Goal: Information Seeking & Learning: Learn about a topic

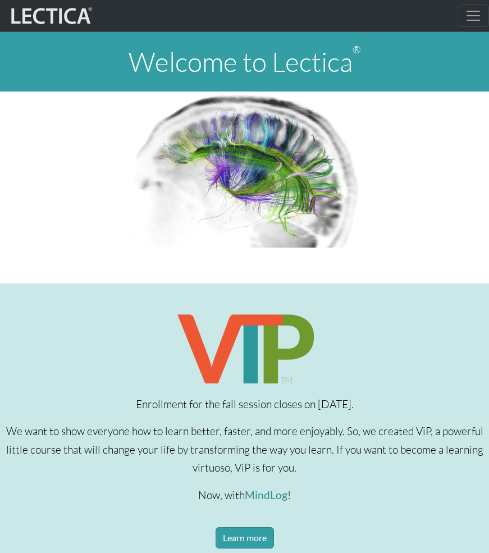
click at [482, 15] on button "Toggle navigation" at bounding box center [473, 15] width 31 height 22
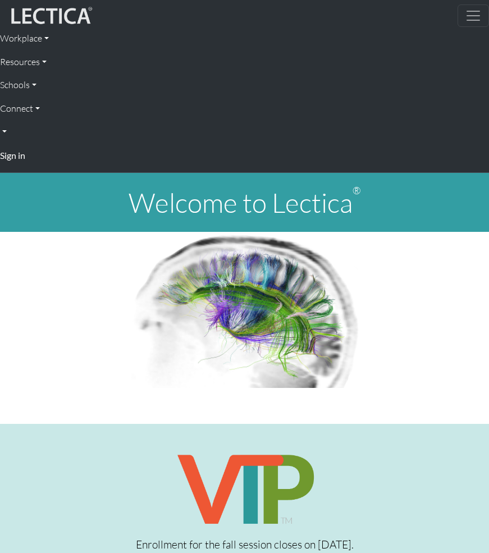
click at [15, 156] on strong "Sign in" at bounding box center [12, 155] width 25 height 11
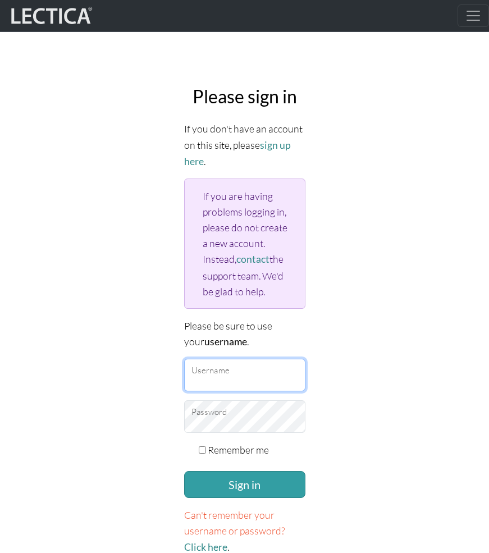
type input "rebandre"
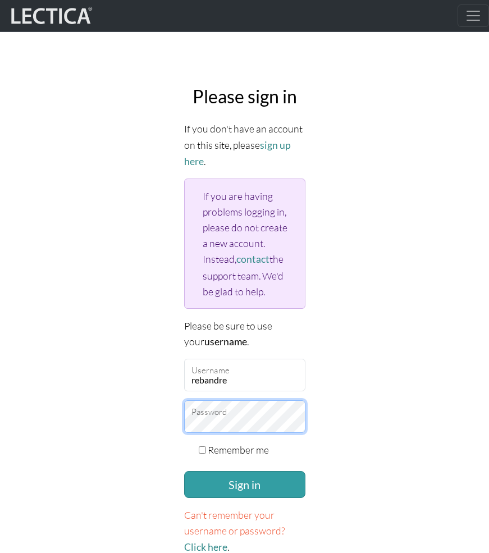
click at [244, 481] on button "Sign in" at bounding box center [244, 484] width 121 height 27
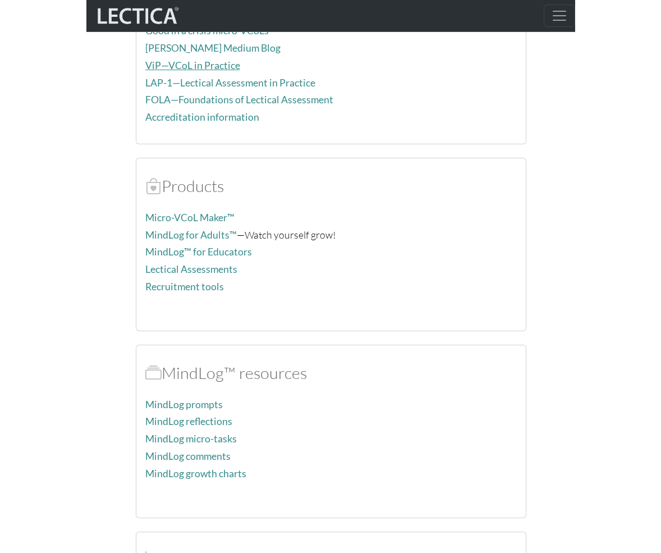
scroll to position [340, 0]
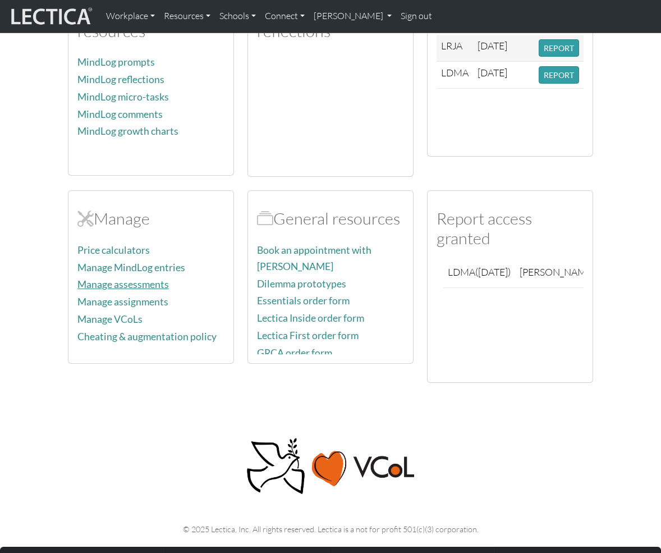
click at [114, 278] on link "Manage assessments" at bounding box center [123, 284] width 92 height 12
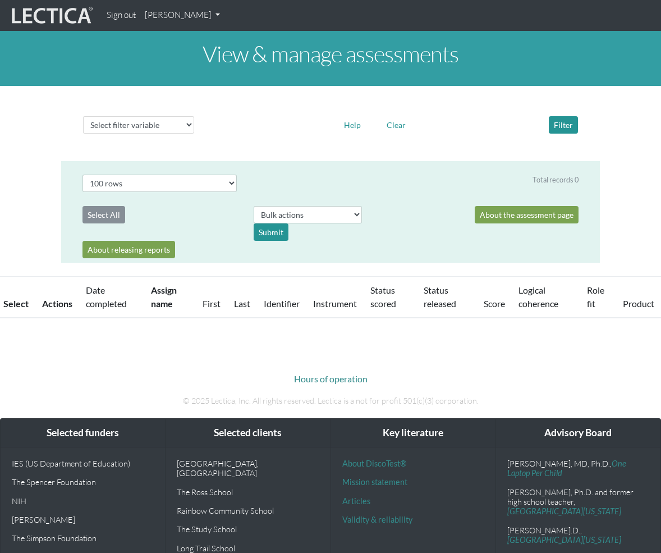
select select "100"
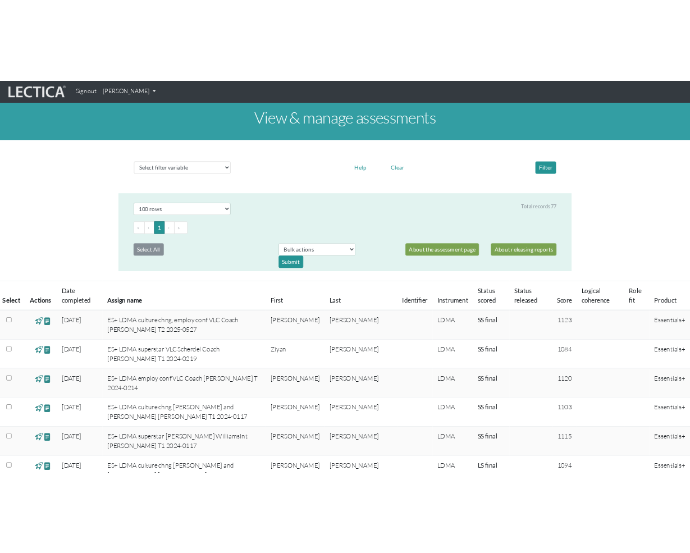
scroll to position [2, 0]
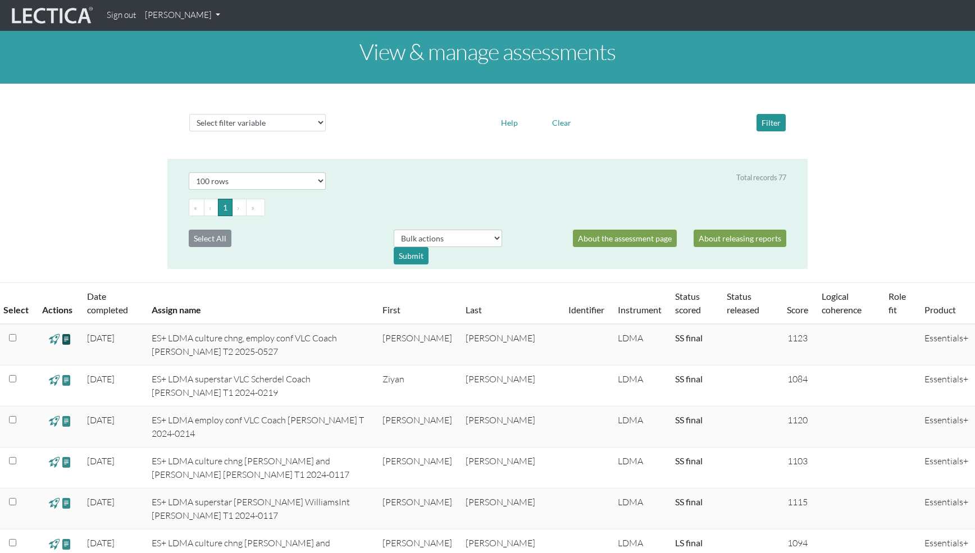
click at [67, 340] on span at bounding box center [66, 338] width 11 height 13
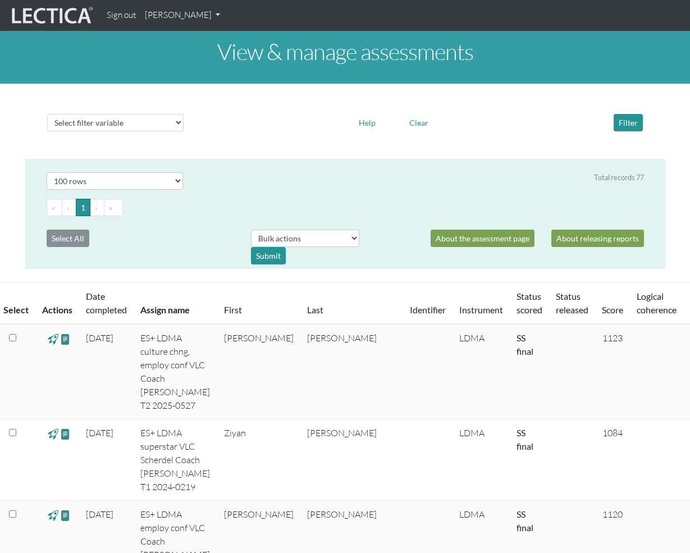
click at [307, 308] on link "Last" at bounding box center [315, 309] width 16 height 11
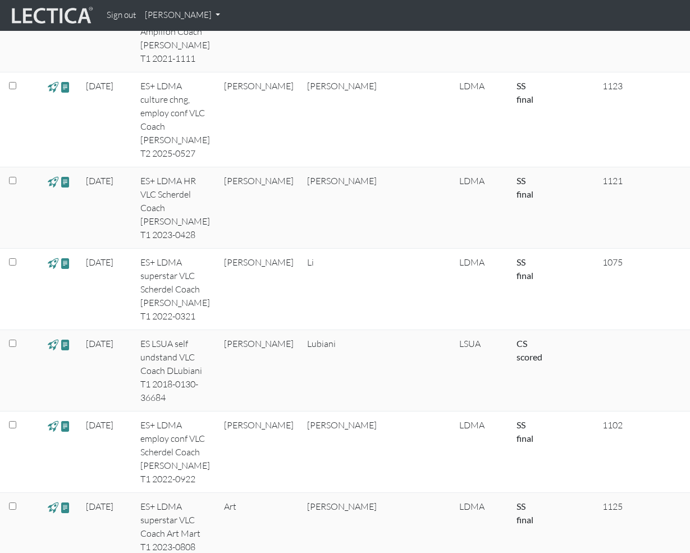
scroll to position [3523, 0]
click at [66, 12] on span at bounding box center [65, 5] width 11 height 13
click at [64, 94] on span at bounding box center [65, 87] width 11 height 13
click at [62, 94] on span at bounding box center [65, 87] width 11 height 13
click at [61, 94] on span at bounding box center [65, 87] width 11 height 13
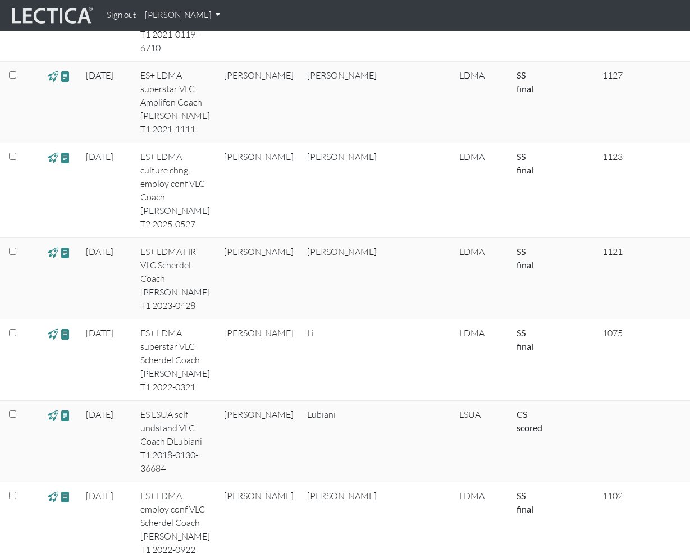
scroll to position [3421, 0]
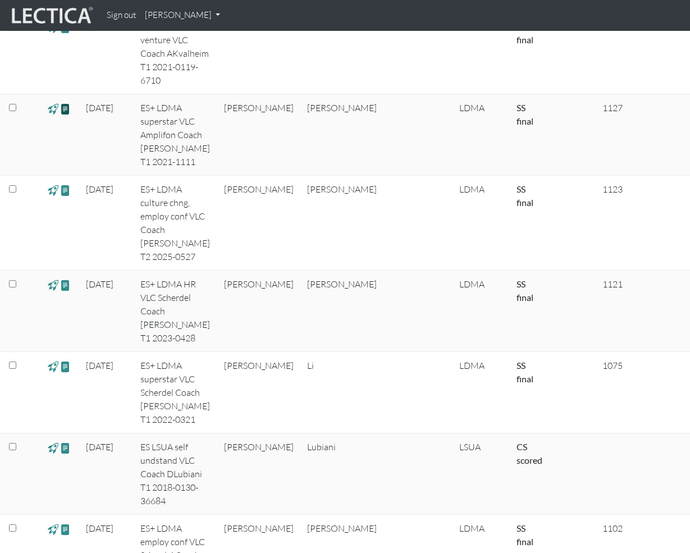
click at [65, 115] on span at bounding box center [65, 108] width 11 height 13
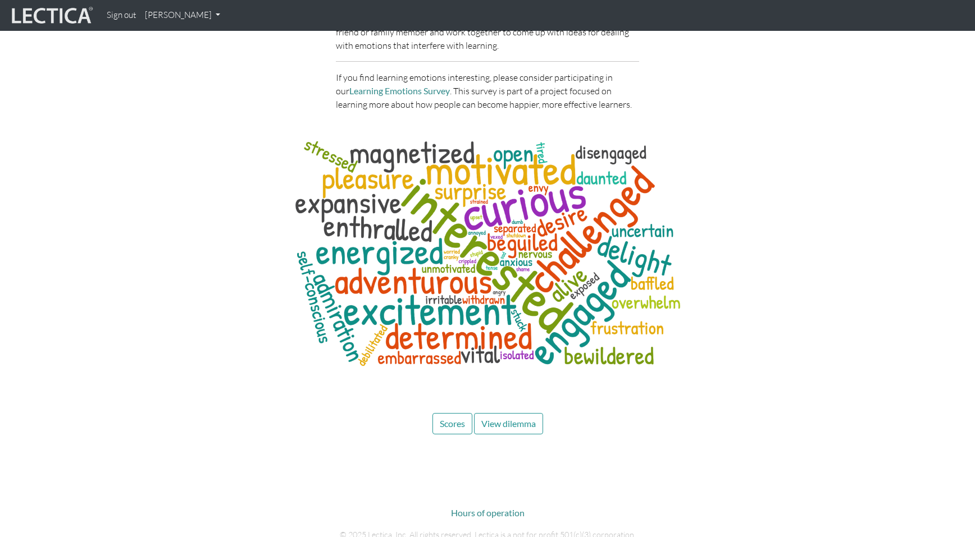
scroll to position [3271, 0]
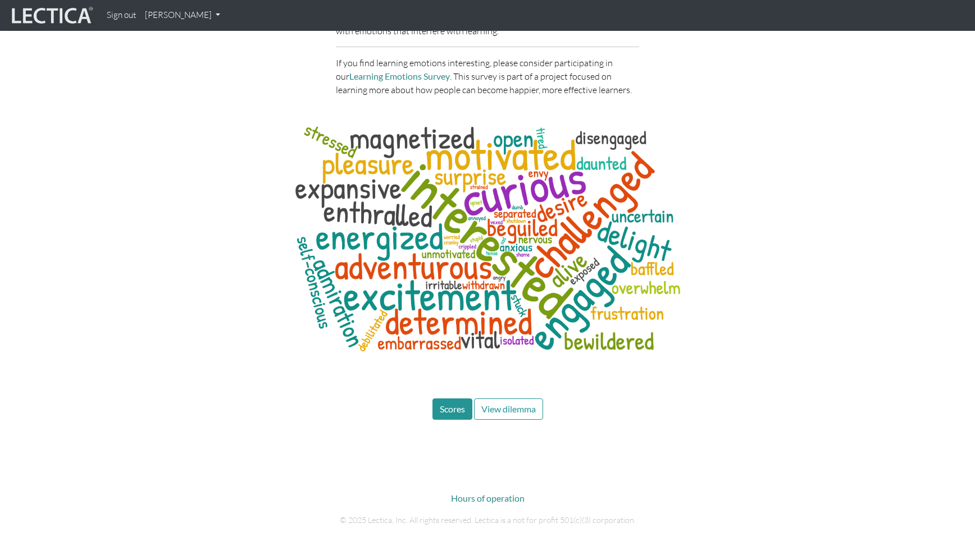
click at [460, 404] on span "Scores" at bounding box center [452, 409] width 25 height 11
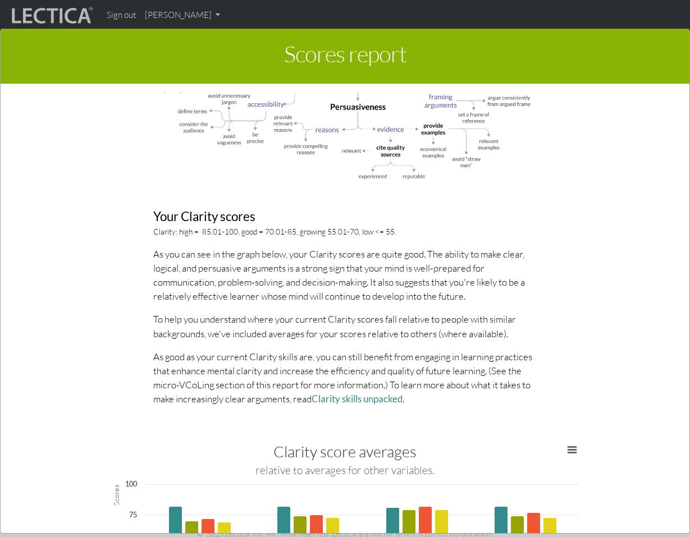
scroll to position [934, 0]
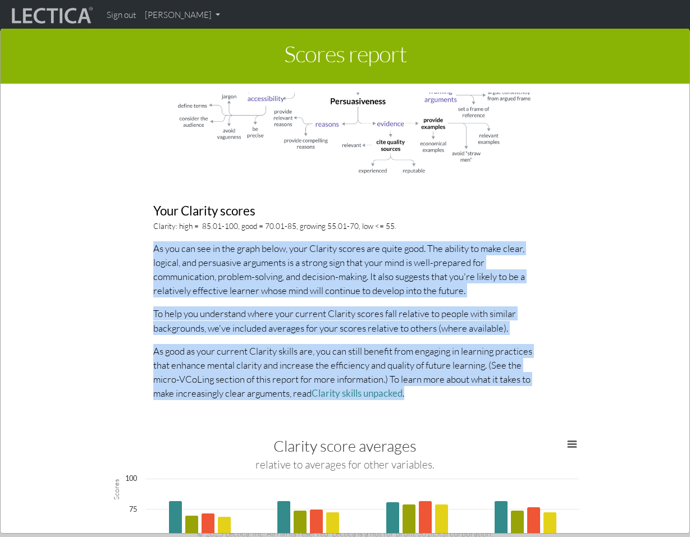
drag, startPoint x: 154, startPoint y: 245, endPoint x: 418, endPoint y: 383, distance: 298.1
click at [418, 383] on div "About Clarity scores Effectively communicating your point of view is an essenti…" at bounding box center [345, 40] width 401 height 740
copy div "As you can see in the graph below, your Clarity scores are quite good. The abil…"
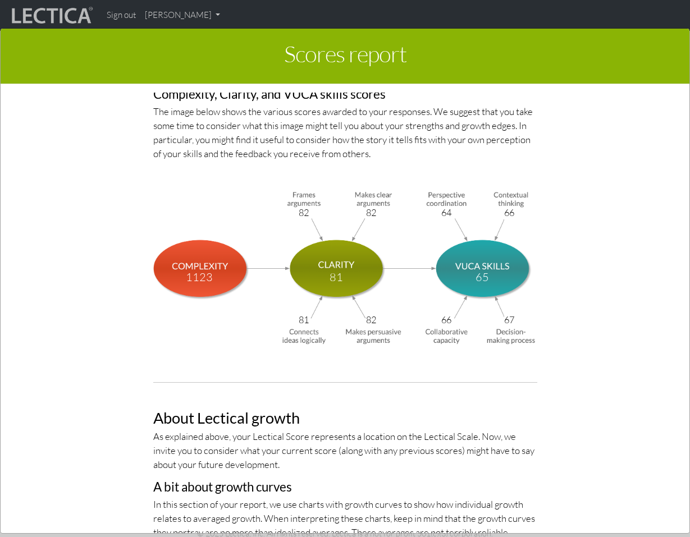
scroll to position [4429, 0]
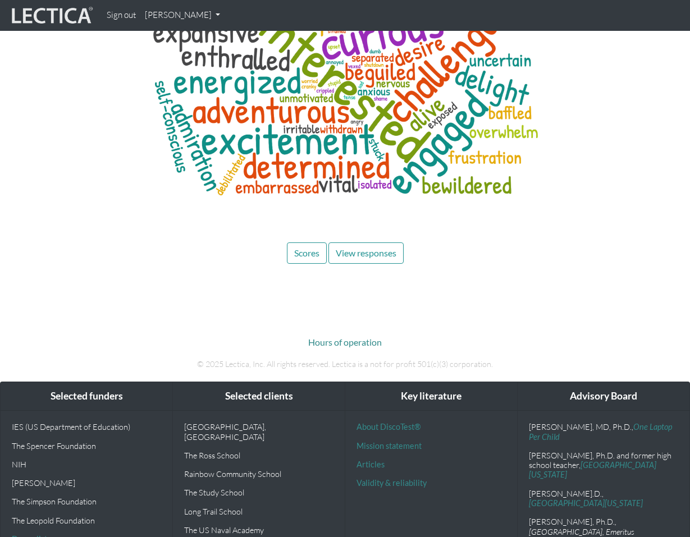
scroll to position [3537, 0]
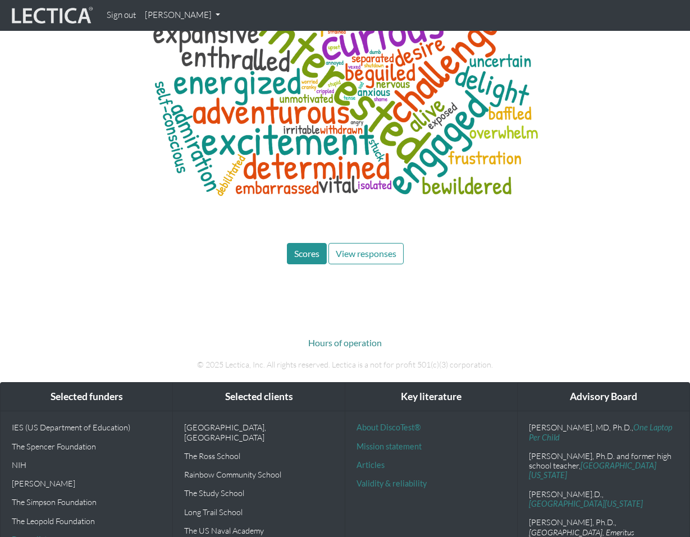
click at [300, 243] on button "Scores" at bounding box center [307, 253] width 40 height 21
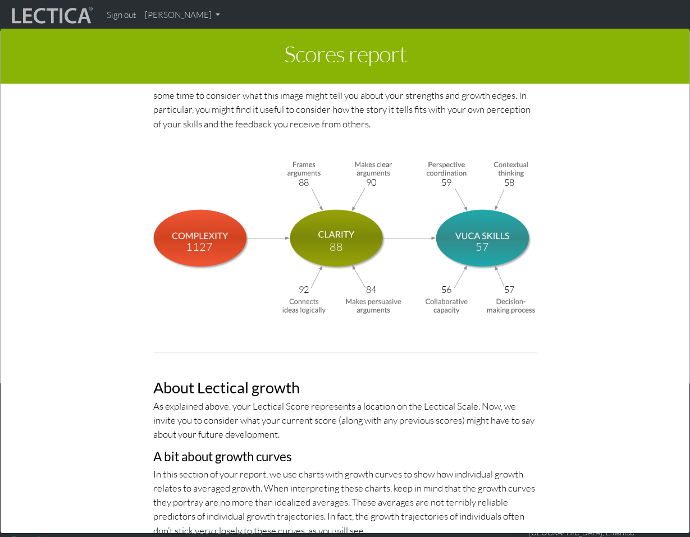
scroll to position [4470, 0]
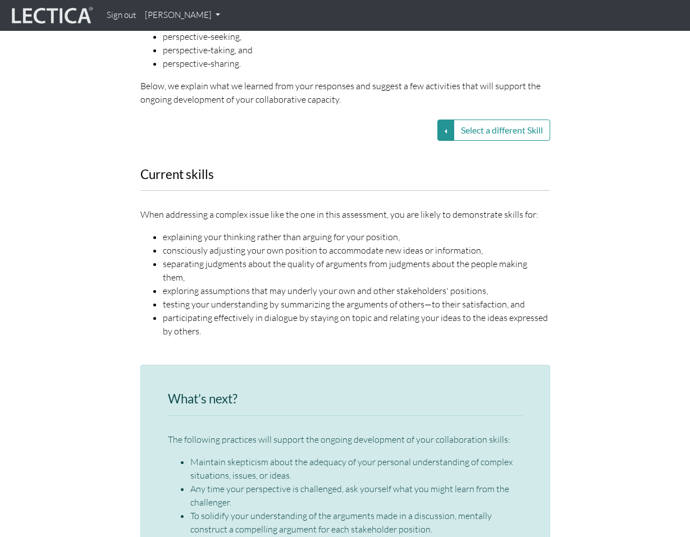
scroll to position [1482, 0]
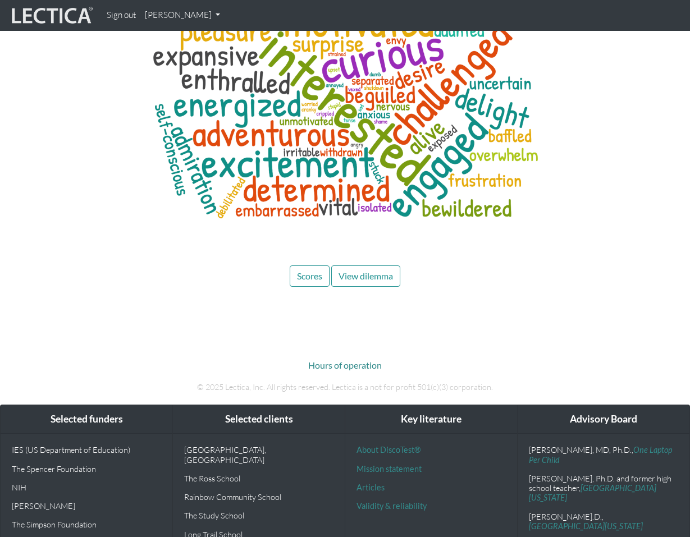
scroll to position [3417, 0]
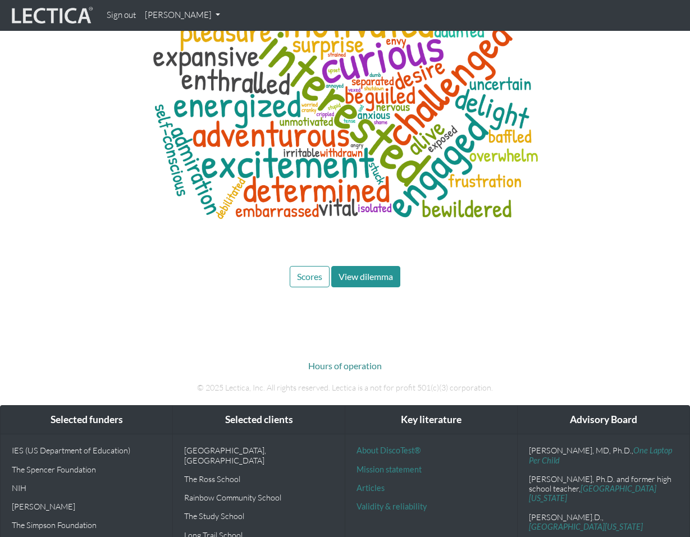
click at [368, 271] on span "View dilemma" at bounding box center [366, 276] width 54 height 11
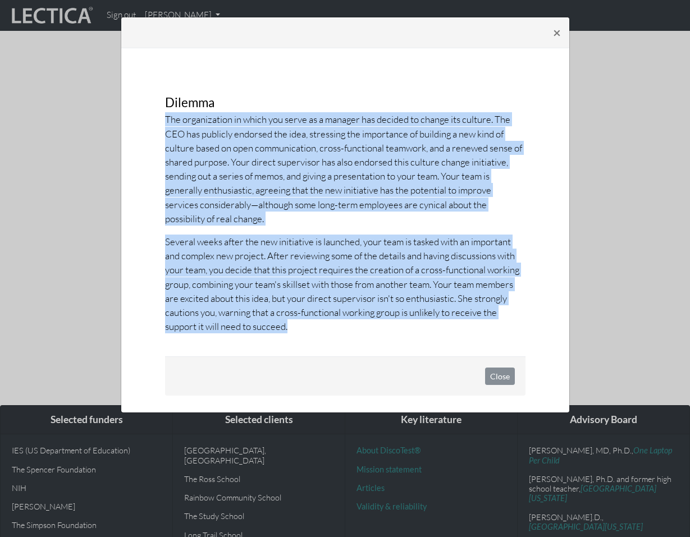
drag, startPoint x: 166, startPoint y: 118, endPoint x: 322, endPoint y: 330, distance: 263.0
click at [322, 330] on div "The organization in which you serve as a manager has decided to change its cult…" at bounding box center [345, 222] width 360 height 221
copy div "The organization in which you serve as a manager has decided to change its cult…"
click at [492, 373] on button "Close" at bounding box center [500, 376] width 30 height 17
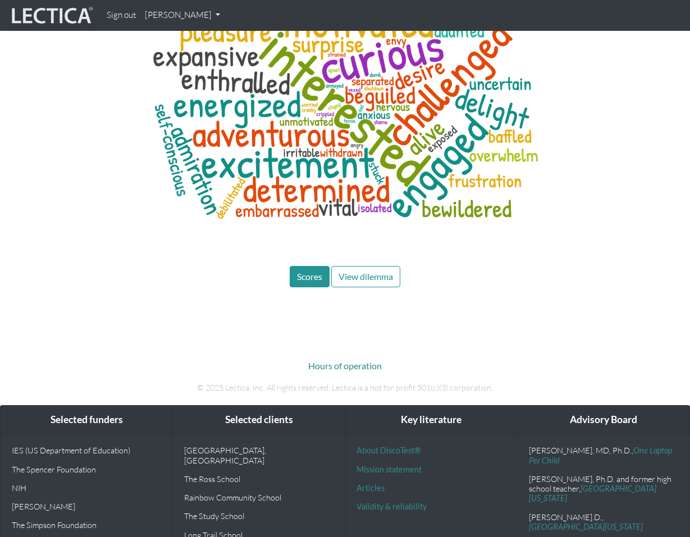
click at [308, 271] on span "Scores" at bounding box center [309, 276] width 25 height 11
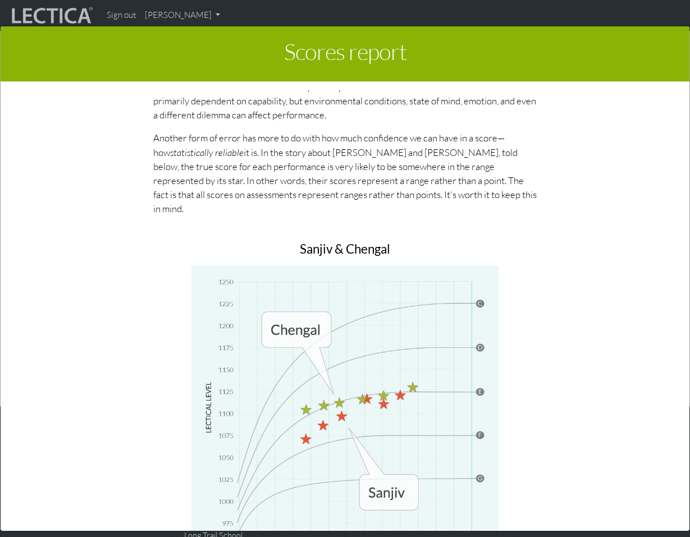
scroll to position [5472, 0]
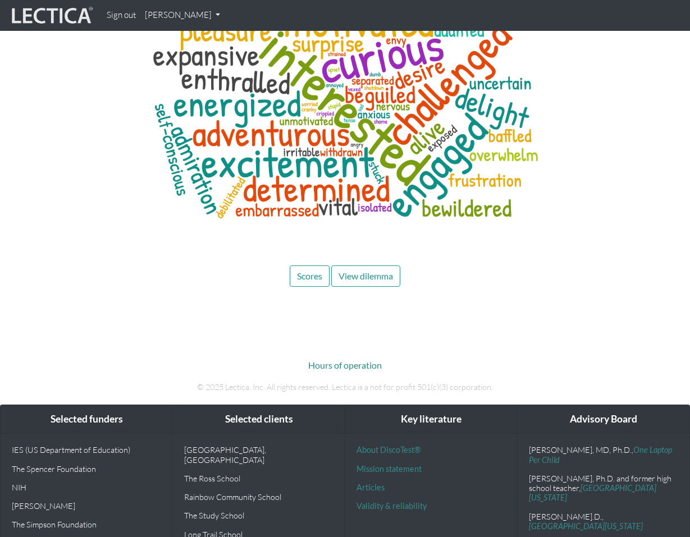
scroll to position [3417, 0]
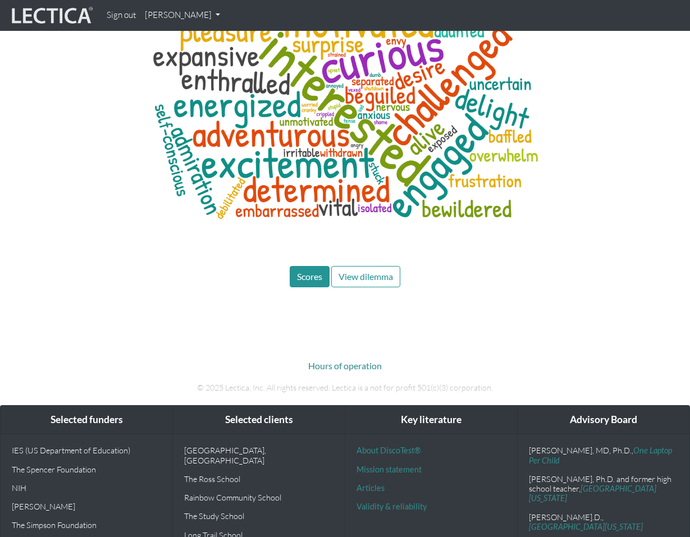
click at [322, 266] on button "Scores" at bounding box center [310, 276] width 40 height 21
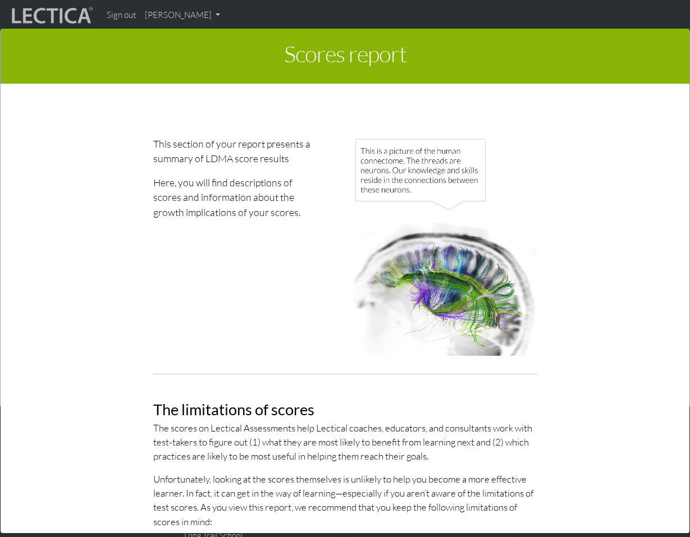
scroll to position [0, 0]
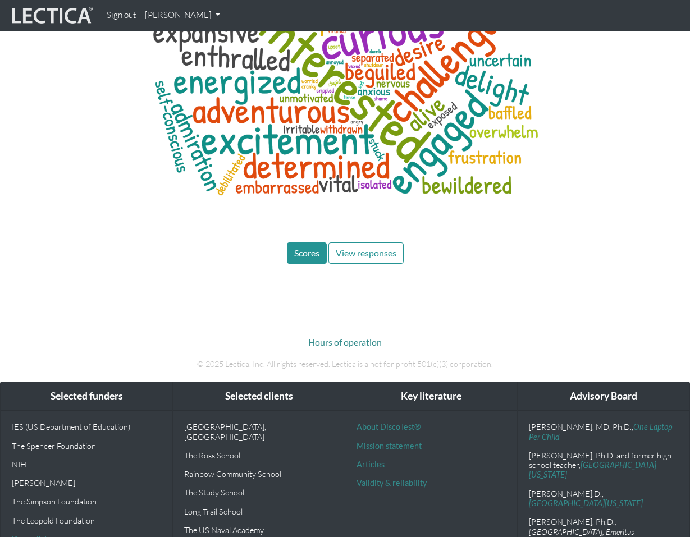
scroll to position [3537, 0]
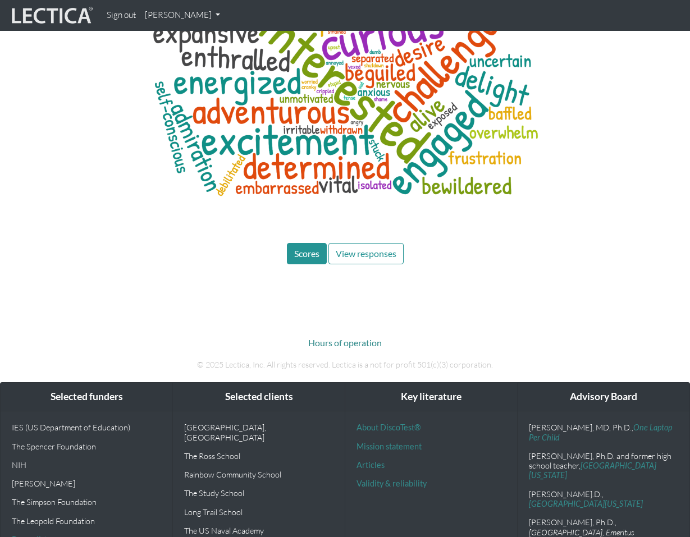
click at [314, 248] on span "Scores" at bounding box center [306, 253] width 25 height 11
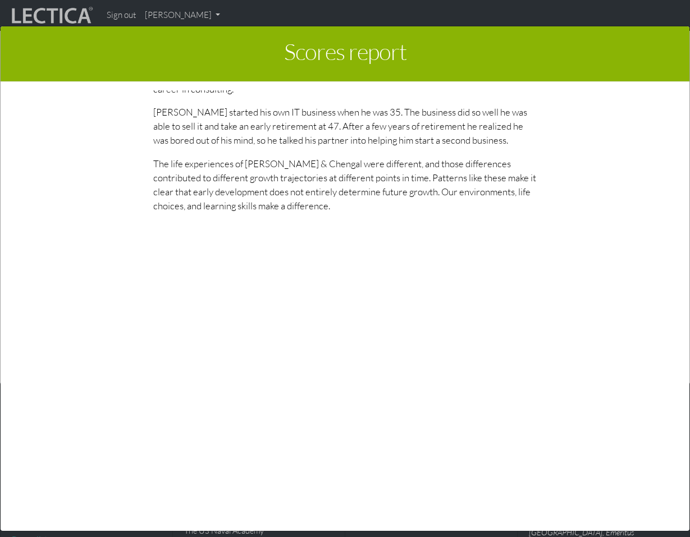
scroll to position [2, 0]
